Goal: Complete application form: Complete application form

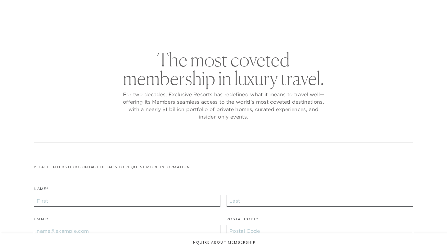
checkbox input "false"
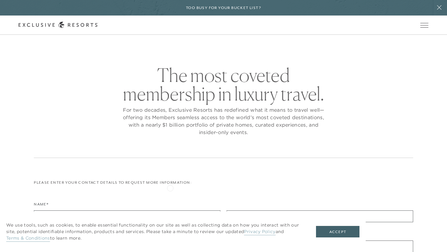
click at [146, 204] on div "Name*" at bounding box center [127, 211] width 186 height 21
click at [62, 202] on div "Name*" at bounding box center [127, 211] width 186 height 21
click at [56, 201] on div "Name*" at bounding box center [127, 211] width 186 height 21
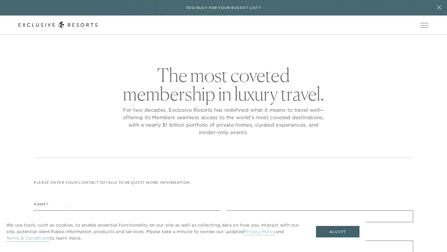
click at [68, 204] on div "Name*" at bounding box center [127, 211] width 186 height 21
click at [0, 0] on link "The Collection" at bounding box center [0, 0] width 0 height 0
